Goal: Communication & Community: Share content

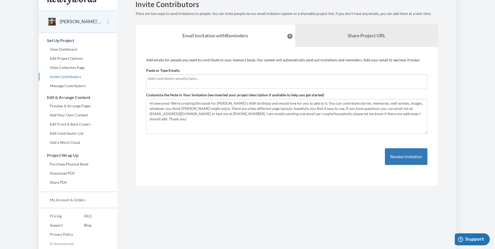
click at [288, 195] on section "Emails have been sent! Invite Contributors There are two ways to send invitatio…" at bounding box center [286, 119] width 339 height 259
click at [163, 114] on textarea "Hi everyone! We're creating this book for [PERSON_NAME]'s 60th birthday and wou…" at bounding box center [286, 116] width 281 height 35
click at [170, 114] on textarea "Hi everyone! We're creating this book for [PERSON_NAME]'s 60th birthday and wou…" at bounding box center [286, 116] width 281 height 35
click at [178, 113] on textarea "Hi everyone! We're creating this book for [PERSON_NAME]'s 60th birthday and wou…" at bounding box center [286, 116] width 281 height 35
drag, startPoint x: 171, startPoint y: 115, endPoint x: 213, endPoint y: 107, distance: 42.2
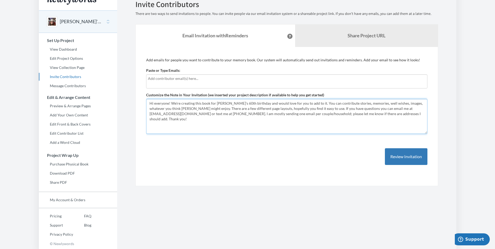
click at [171, 114] on textarea "Hi everyone! We're creating this book for [PERSON_NAME]'s 60th birthday and wou…" at bounding box center [286, 116] width 281 height 35
click at [350, 227] on section "Emails have been sent! Invite Contributors There are two ways to send invitatio…" at bounding box center [286, 119] width 339 height 259
click at [408, 115] on textarea "Hi everyone! We're creating this book for [PERSON_NAME]'s 60th birthday and wou…" at bounding box center [286, 116] width 281 height 35
click at [245, 124] on textarea "Hi everyone! We're creating this book for [PERSON_NAME]'s 60th birthday and wou…" at bounding box center [286, 116] width 281 height 35
type textarea "Hi everyone! We're creating this book for [PERSON_NAME]'s 60th birthday and wou…"
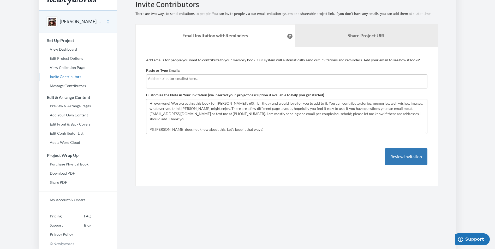
click at [447, 175] on section "Emails have been sent! Invite Contributors There are two ways to send invitatio…" at bounding box center [286, 119] width 339 height 259
